Goal: Check status

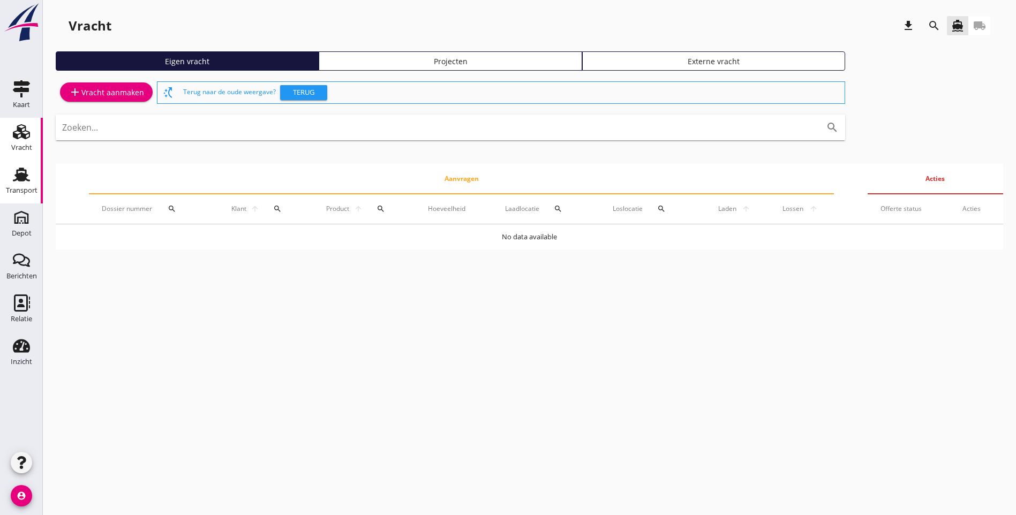
click at [27, 180] on use at bounding box center [21, 175] width 17 height 14
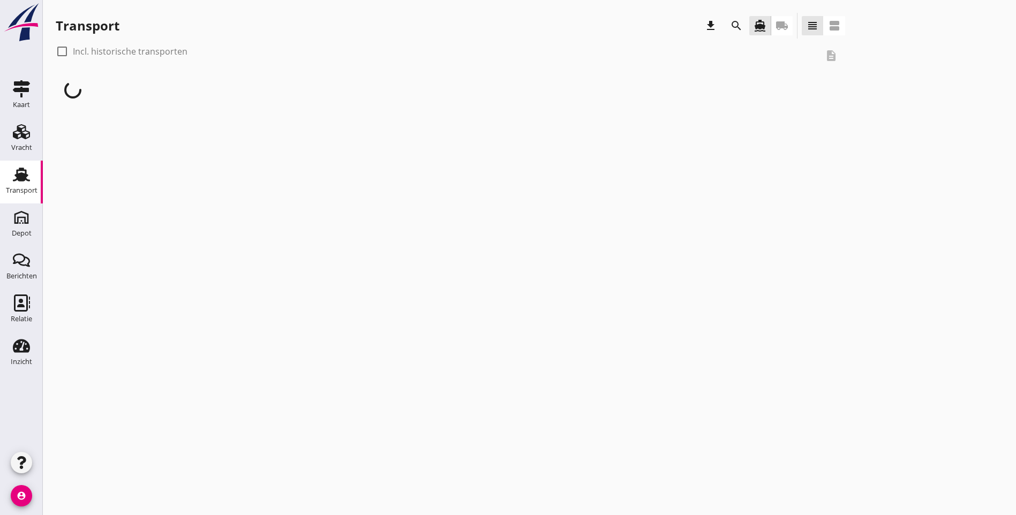
click at [62, 55] on div at bounding box center [62, 51] width 18 height 18
checkbox input "true"
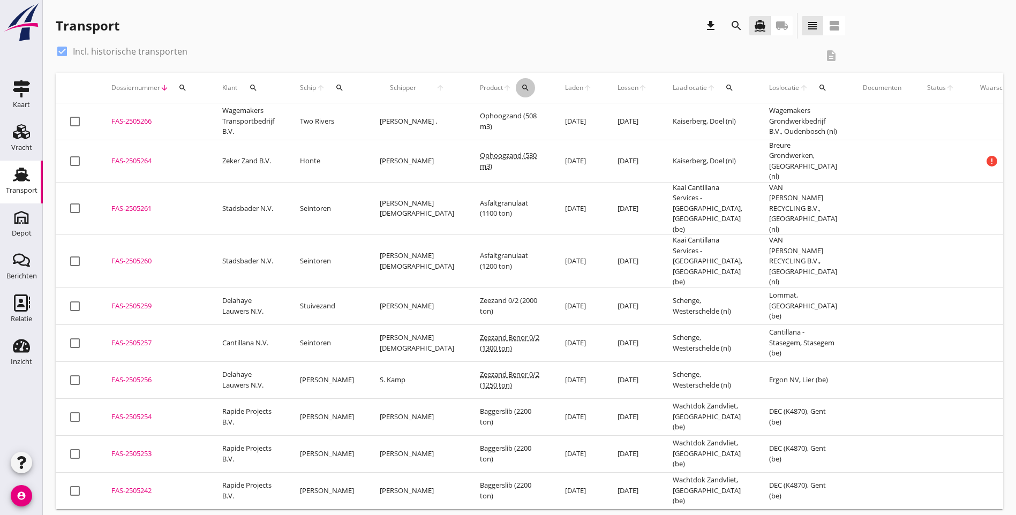
click at [521, 90] on icon "search" at bounding box center [525, 88] width 9 height 9
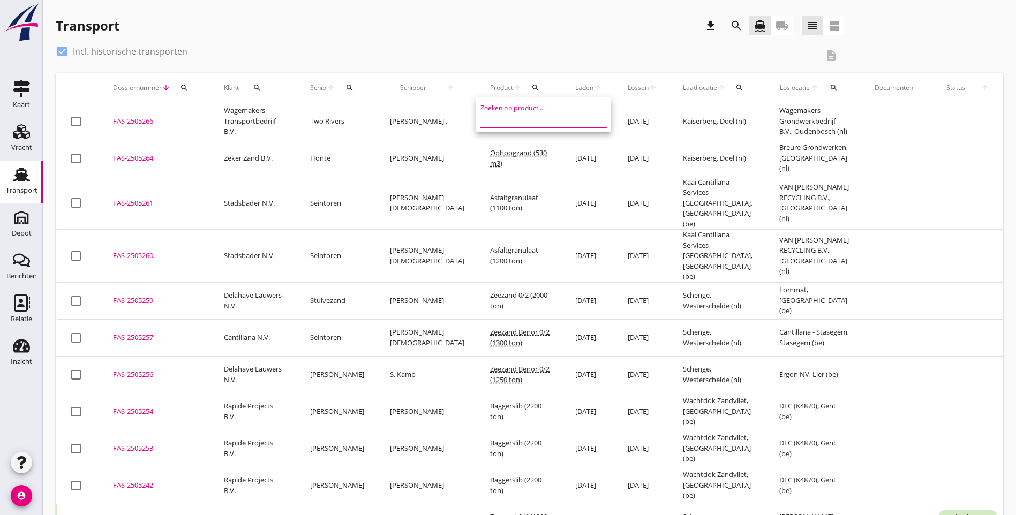
click at [502, 119] on input "Zoeken op product..." at bounding box center [535, 118] width 111 height 17
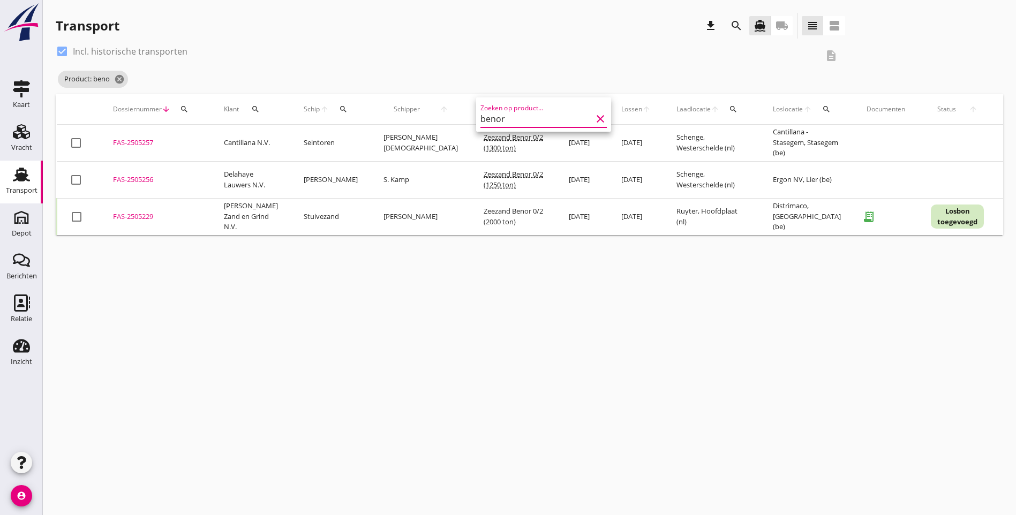
type input "benor"
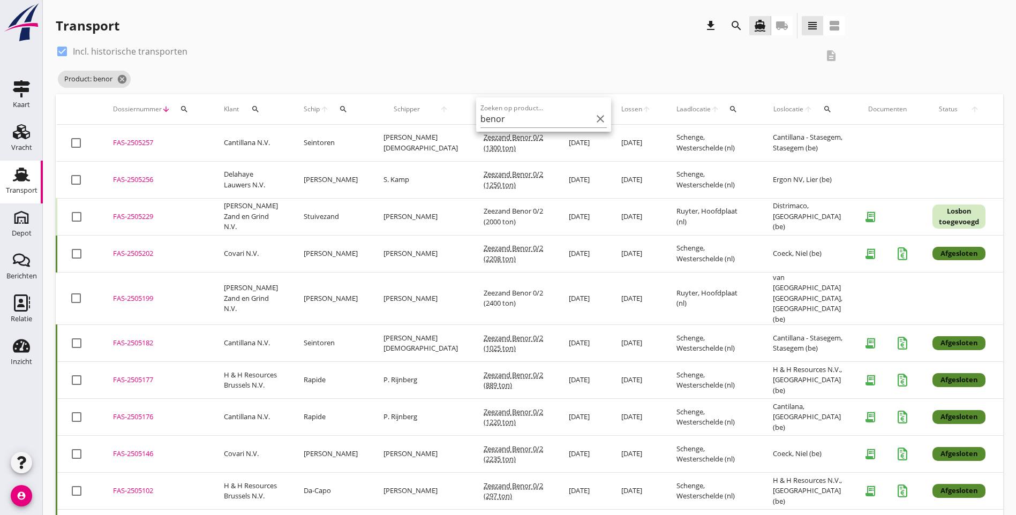
drag, startPoint x: 795, startPoint y: 181, endPoint x: 110, endPoint y: 145, distance: 686.7
click at [110, 145] on tbody "check_box_outline_blank FAS-2505257 upload_file Drop hier uw bestand om het aan…" at bounding box center [594, 512] width 1075 height 775
copy tbody "FAS-2505257 upload_file Drop hier uw bestand om het aan het dossier toe te voeg…"
click at [860, 62] on div "check_box Incl. historische transporten description Product: benor cancel" at bounding box center [529, 68] width 947 height 51
click at [707, 68] on div "check_box Incl. historische transporten description Product: benor cancel" at bounding box center [529, 68] width 947 height 51
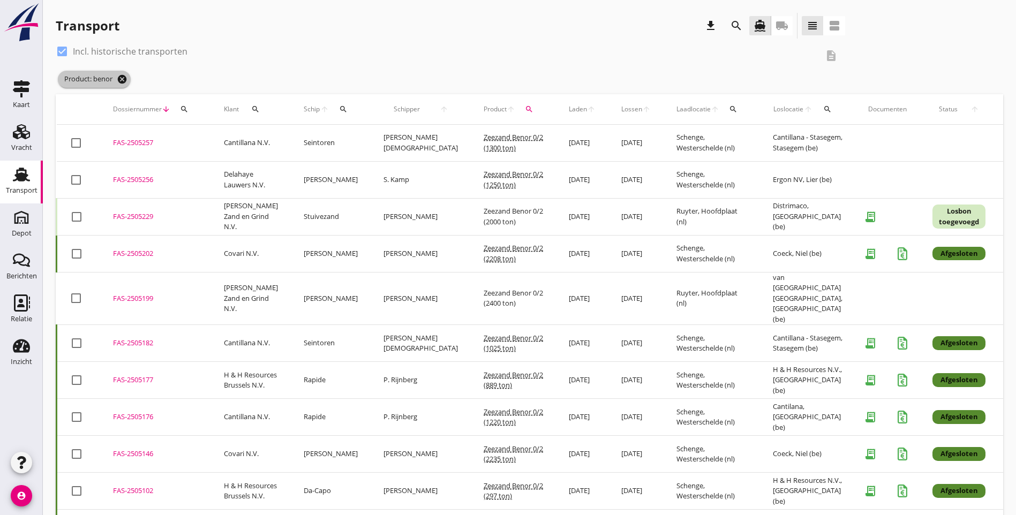
click at [122, 78] on icon "cancel" at bounding box center [122, 79] width 11 height 11
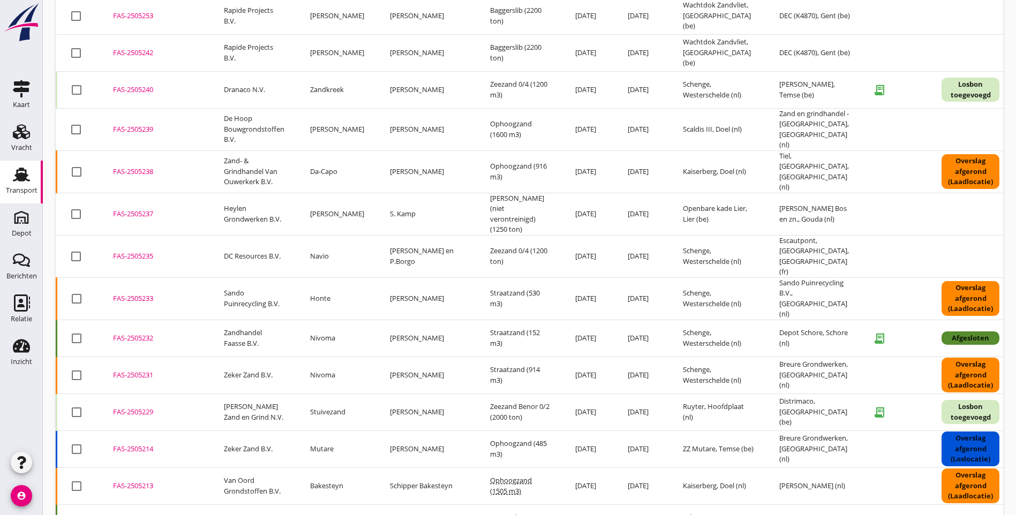
scroll to position [412, 0]
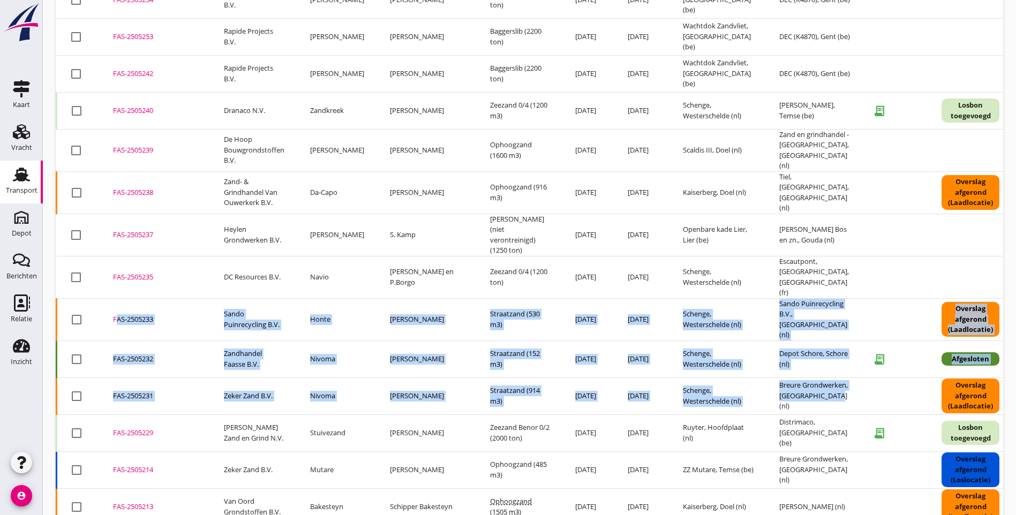
drag, startPoint x: 805, startPoint y: 359, endPoint x: 105, endPoint y: 271, distance: 704.7
click at [105, 271] on tbody "check_box_outline_blank FAS-2505266 upload_file Drop hier uw bestand om het aan…" at bounding box center [601, 494] width 1089 height 1604
copy tbody "FAS-2505233 upload_file Drop hier uw bestand om het aan het dossier toe te voeg…"
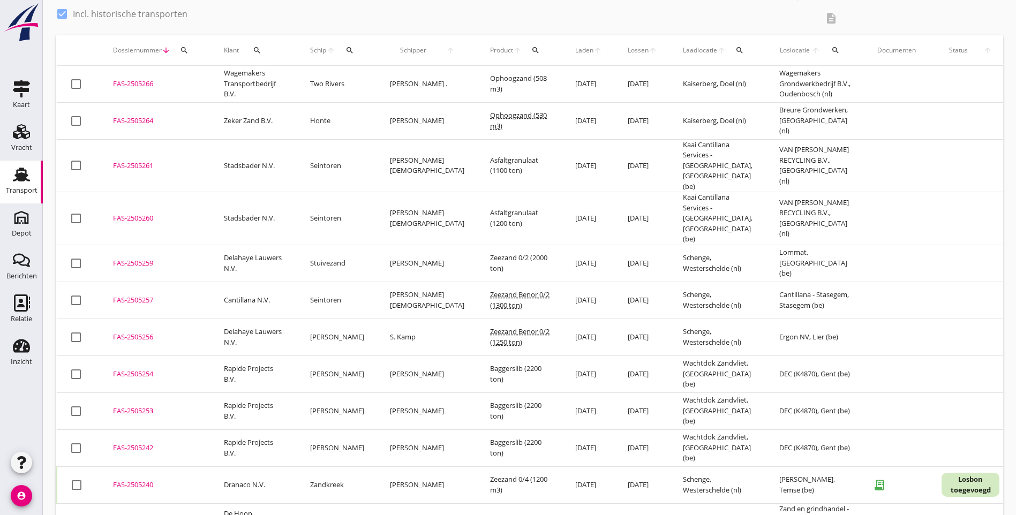
scroll to position [37, 0]
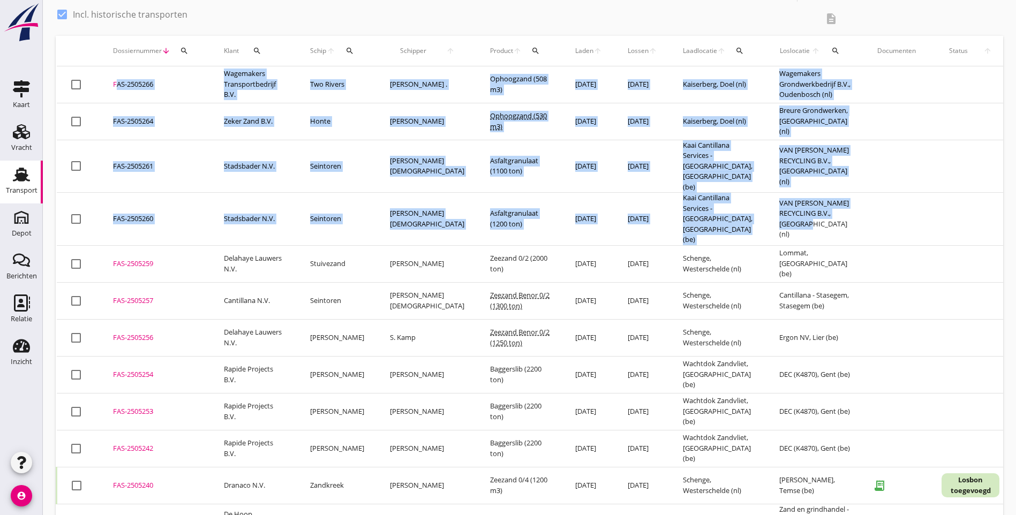
drag, startPoint x: 808, startPoint y: 212, endPoint x: 101, endPoint y: 78, distance: 719.3
copy tbody "FAS-2505266 upload_file Drop hier uw bestand om het aan het dossier toe te voeg…"
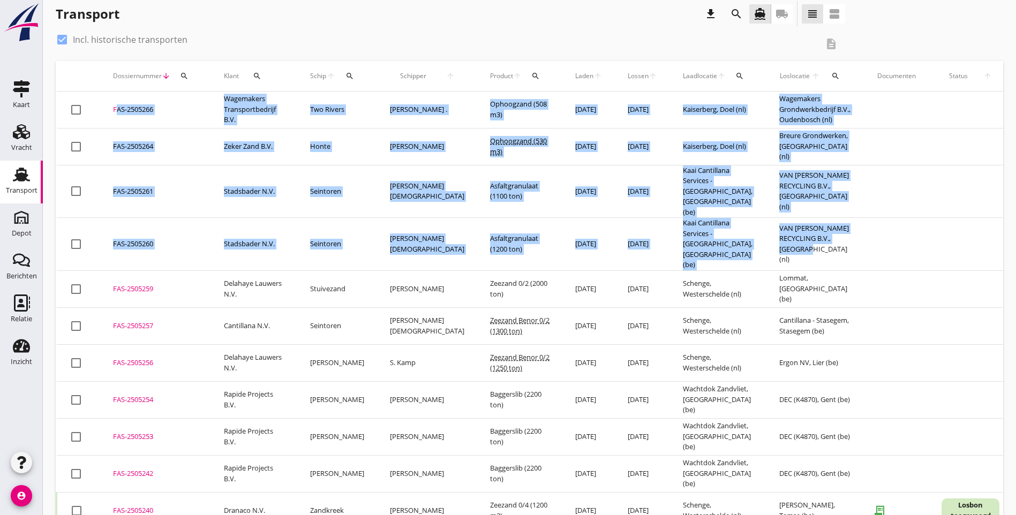
scroll to position [0, 0]
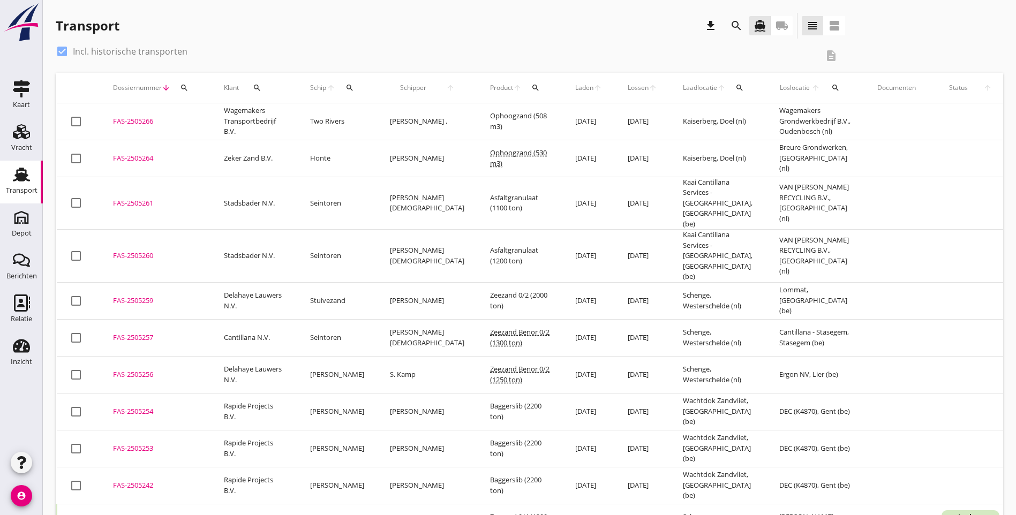
drag, startPoint x: 921, startPoint y: 41, endPoint x: 919, endPoint y: 48, distance: 7.3
click at [921, 41] on div "Transport download search directions_boat local_shipping view_headline view_age…" at bounding box center [529, 28] width 947 height 30
